Goal: Task Accomplishment & Management: Manage account settings

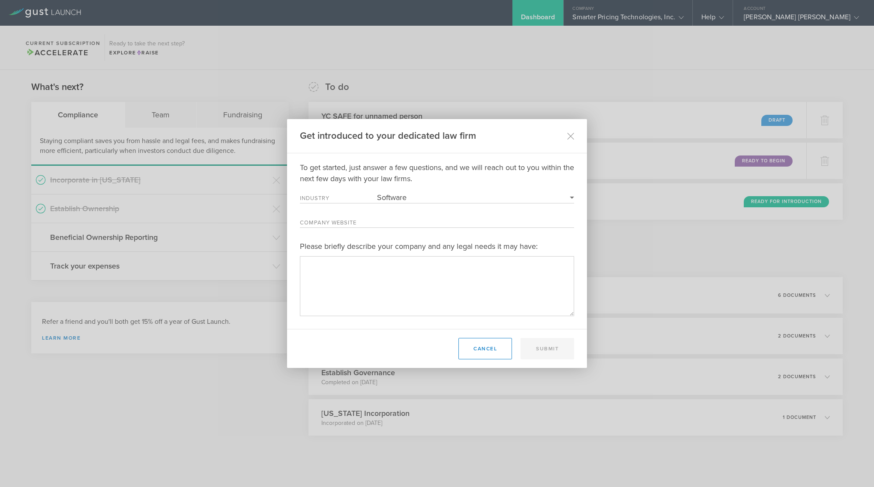
select select "software"
click at [170, 40] on div "Get introduced to your dedicated law firm To get started, just answer a few que…" at bounding box center [437, 243] width 874 height 487
click at [483, 347] on button "Cancel" at bounding box center [485, 348] width 54 height 21
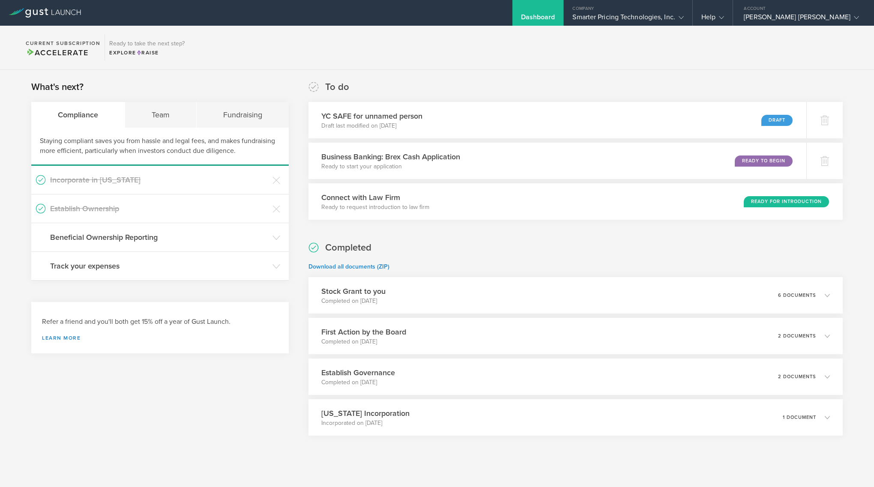
click at [56, 17] on icon at bounding box center [45, 12] width 72 height 9
click at [683, 16] on div "Smarter Pricing Technologies, Inc." at bounding box center [627, 19] width 111 height 13
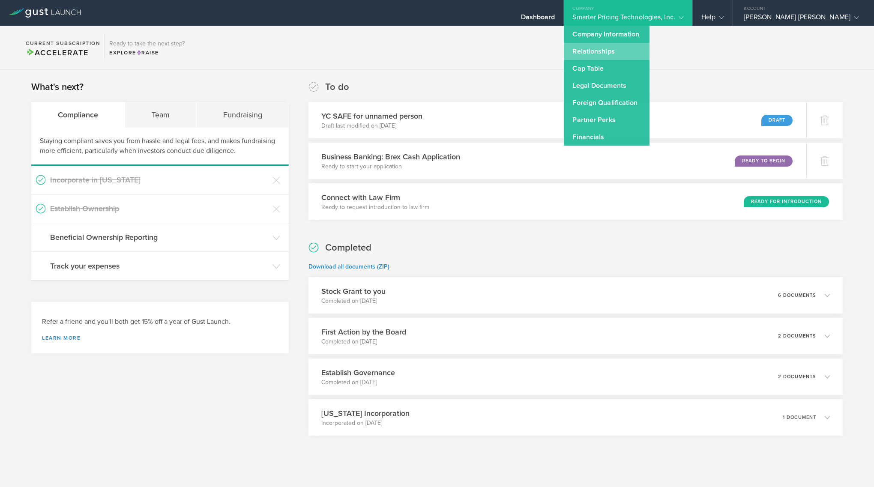
click at [649, 46] on link "Relationships" at bounding box center [607, 51] width 86 height 17
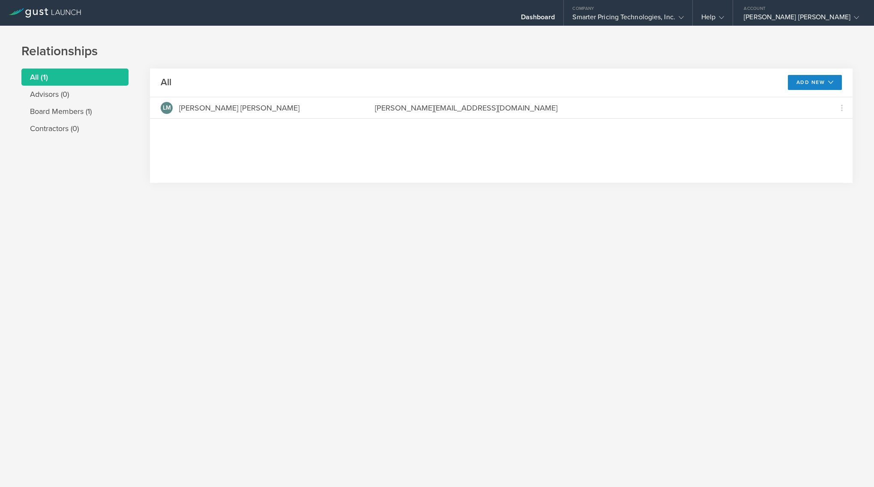
click at [656, 221] on div "Relationships All (1) Advisors (0) Board Members (1) Contractors (0) All Add Ne…" at bounding box center [437, 256] width 874 height 461
click at [807, 84] on button "Add New" at bounding box center [815, 82] width 54 height 15
click at [810, 142] on li "Modify board" at bounding box center [811, 135] width 55 height 17
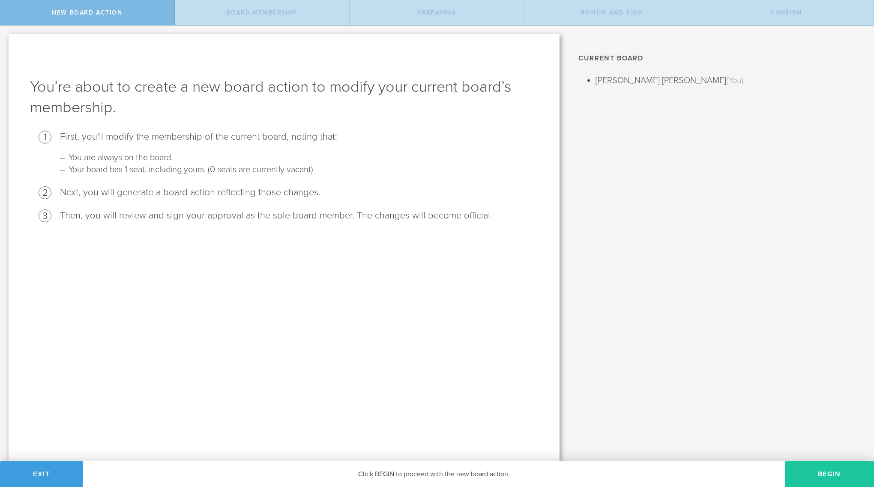
click at [850, 467] on button "Begin" at bounding box center [829, 474] width 89 height 26
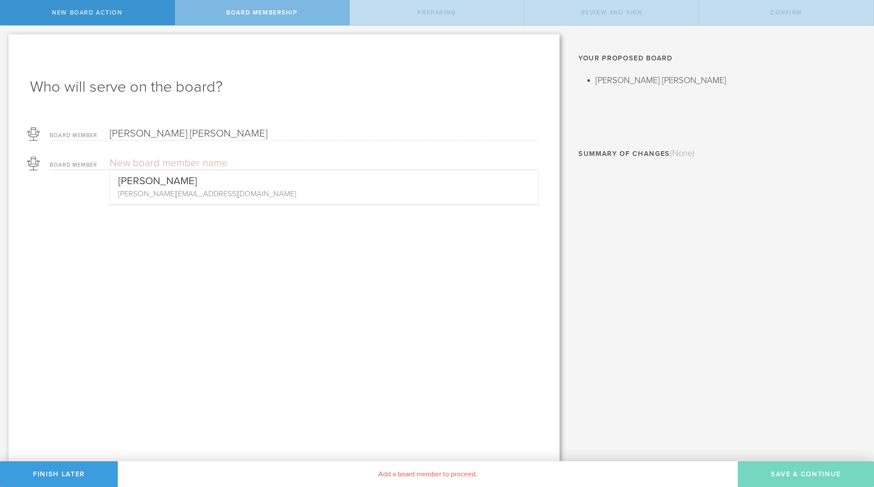
click at [195, 162] on input "text" at bounding box center [294, 163] width 368 height 13
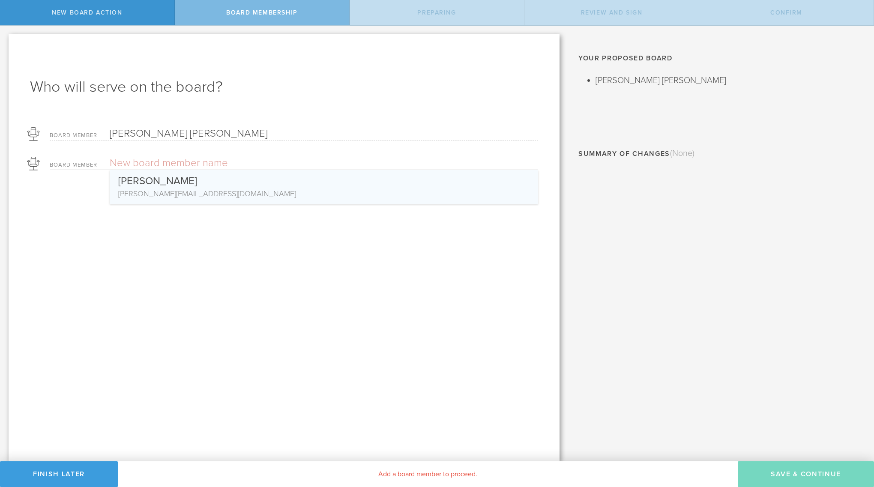
click at [265, 325] on div "Who will serve on the board? Board Member Larry Mark Owens Board Member Leah Ow…" at bounding box center [284, 247] width 551 height 427
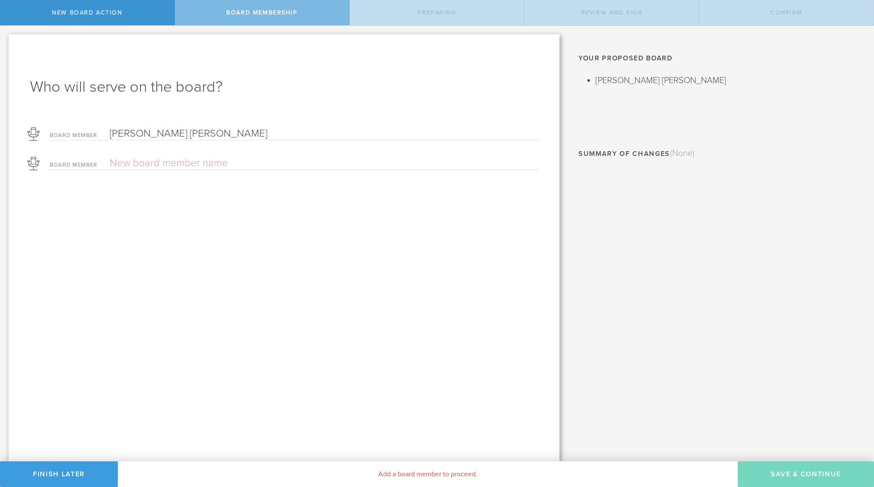
click at [169, 318] on div "Who will serve on the board? Board Member Larry Mark Owens Board Member Start O…" at bounding box center [284, 247] width 551 height 427
click at [73, 476] on button "Finish Later" at bounding box center [59, 474] width 118 height 26
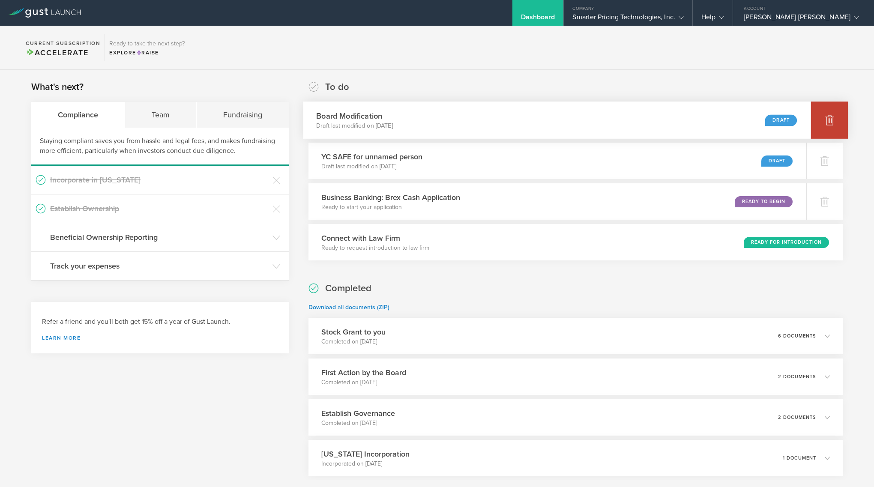
click at [820, 121] on div at bounding box center [829, 120] width 37 height 37
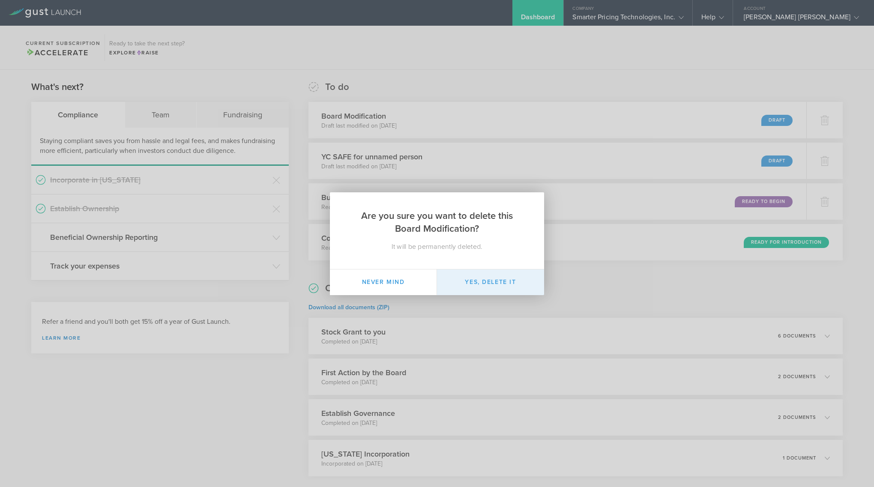
click at [505, 286] on button "Yes, delete it" at bounding box center [490, 282] width 107 height 26
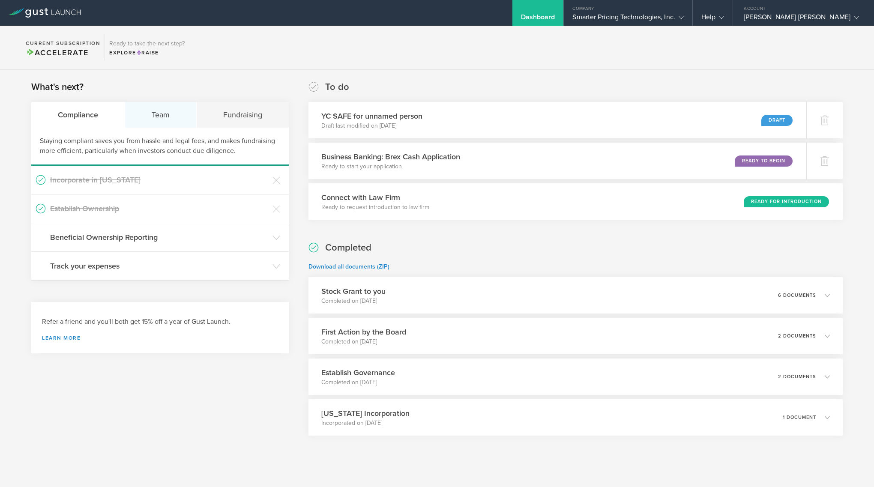
click at [178, 114] on div "Team" at bounding box center [161, 115] width 72 height 26
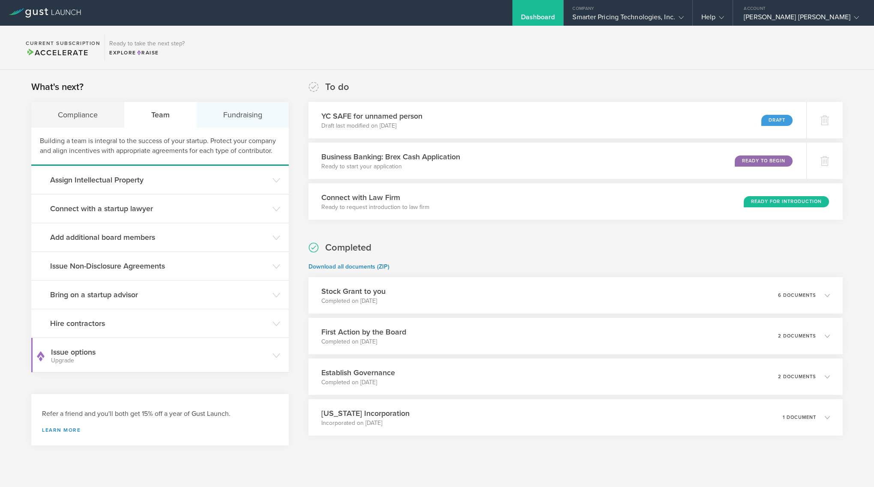
click at [262, 111] on div "Fundraising" at bounding box center [243, 115] width 92 height 26
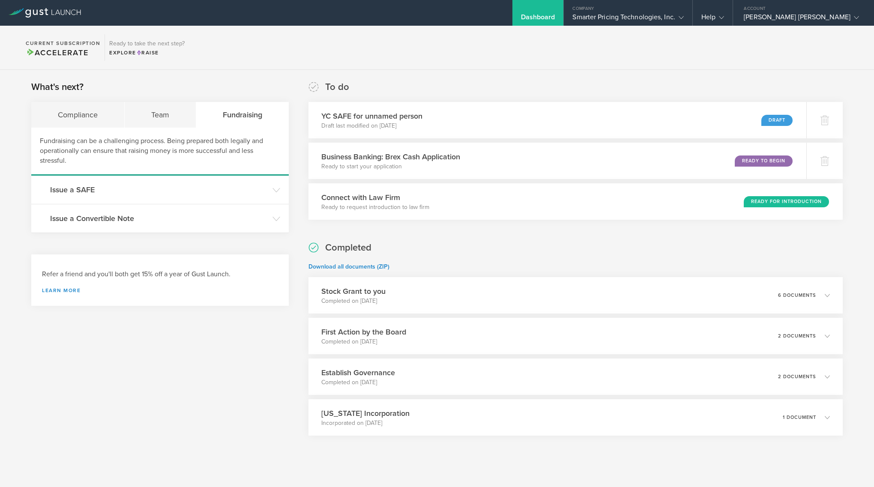
click at [244, 72] on div "What's next? Compliance Team Fundraising Fundraising can be a challenging proce…" at bounding box center [437, 279] width 874 height 419
click at [683, 18] on div "Smarter Pricing Technologies, Inc." at bounding box center [627, 19] width 111 height 13
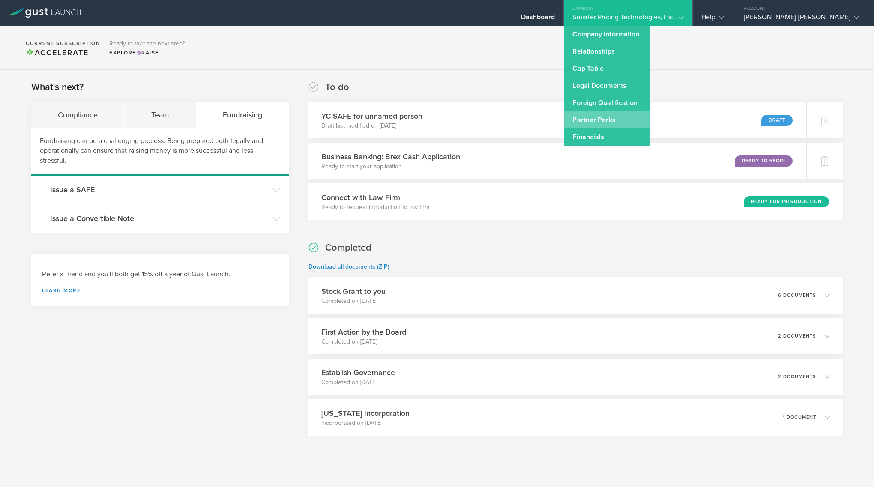
click at [643, 119] on link "Partner Perks" at bounding box center [607, 119] width 86 height 17
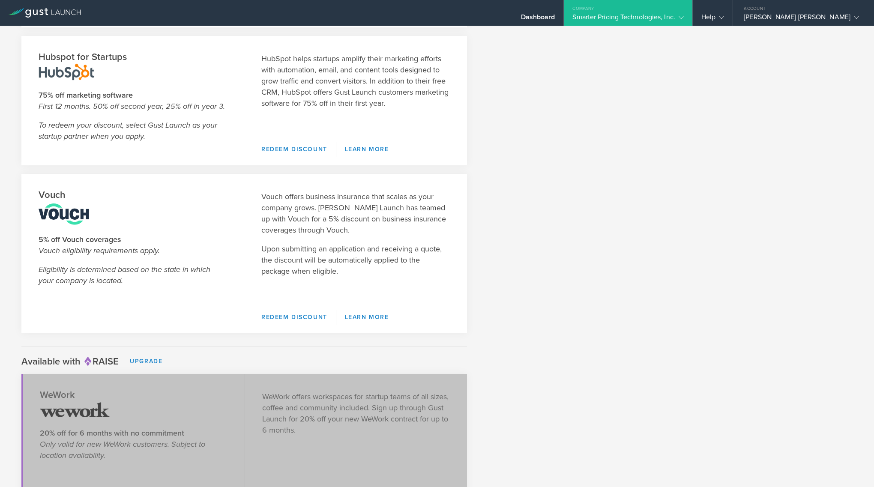
scroll to position [1308, 0]
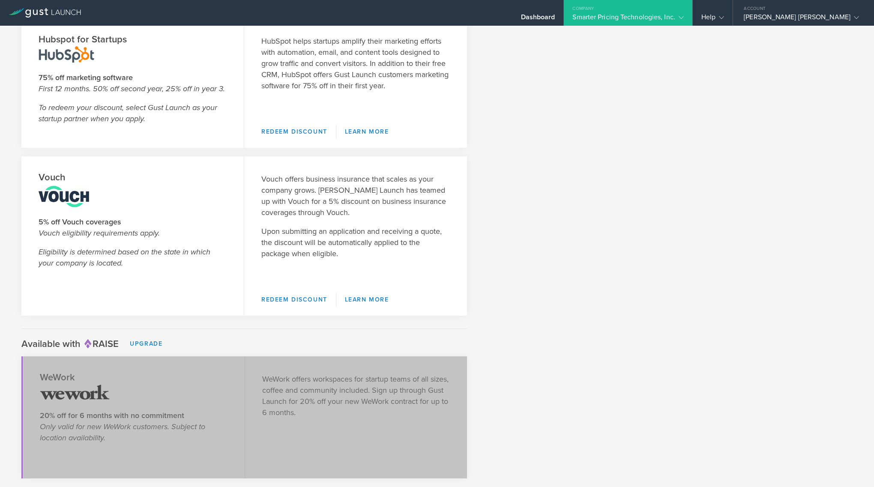
click at [539, 339] on div "Available with Raise Upgrade" at bounding box center [436, 345] width 831 height 15
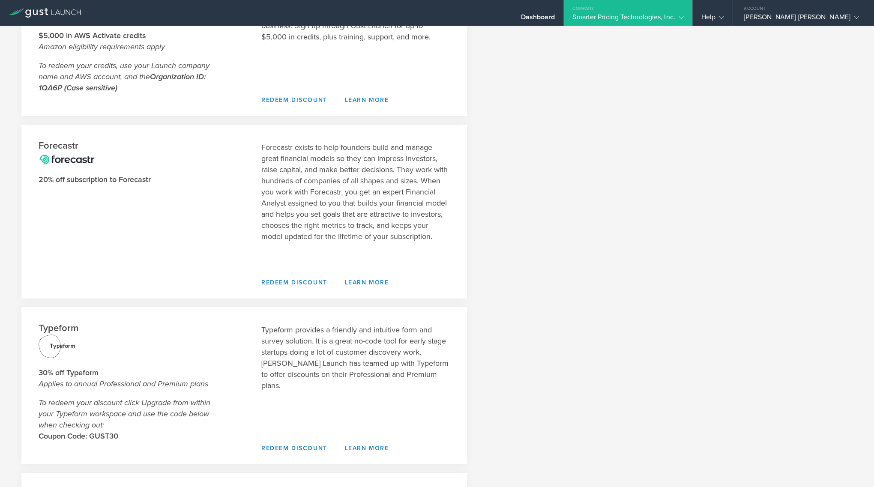
scroll to position [0, 0]
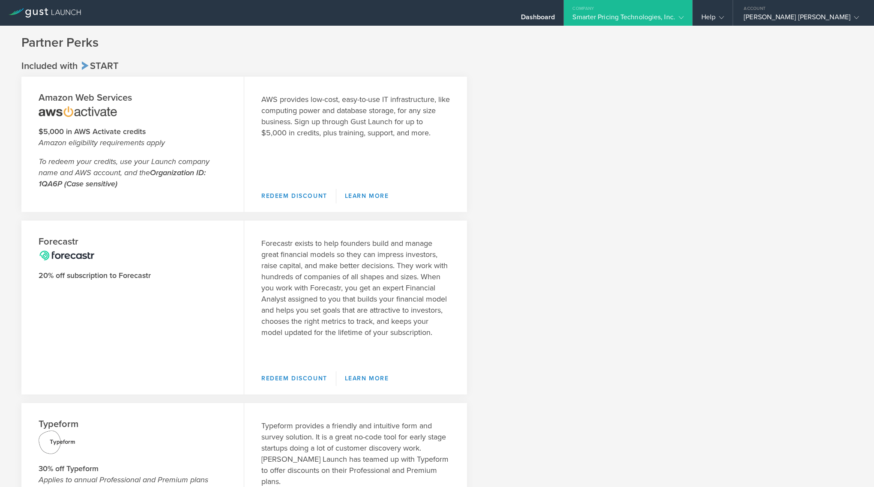
click at [737, 122] on div "Amazon Web Services $5,000 in AWS Activate credits Amazon eligibility requireme…" at bounding box center [436, 384] width 831 height 614
click at [836, 27] on div "Partner Perks Included with Start Amazon Web Services $5,000 in AWS Activate cr…" at bounding box center [437, 256] width 874 height 461
click at [837, 21] on div "Larry Mark Owens" at bounding box center [801, 19] width 115 height 13
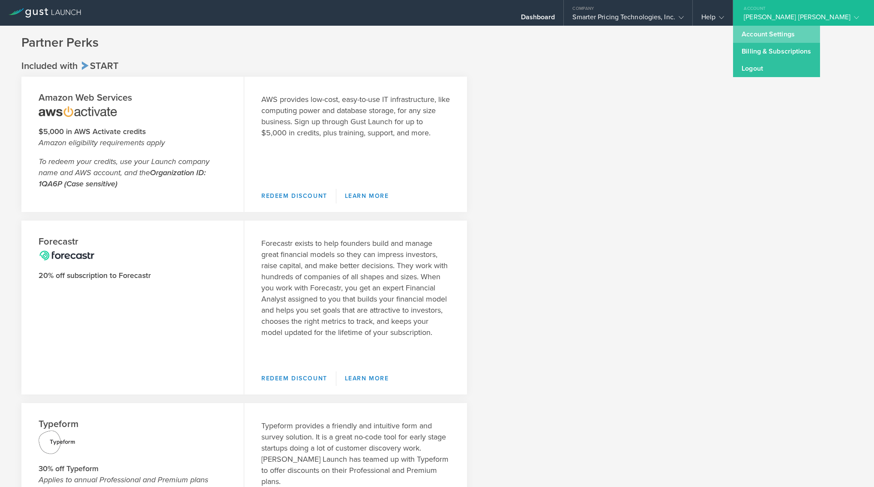
click at [819, 36] on link "Account Settings" at bounding box center [776, 34] width 87 height 17
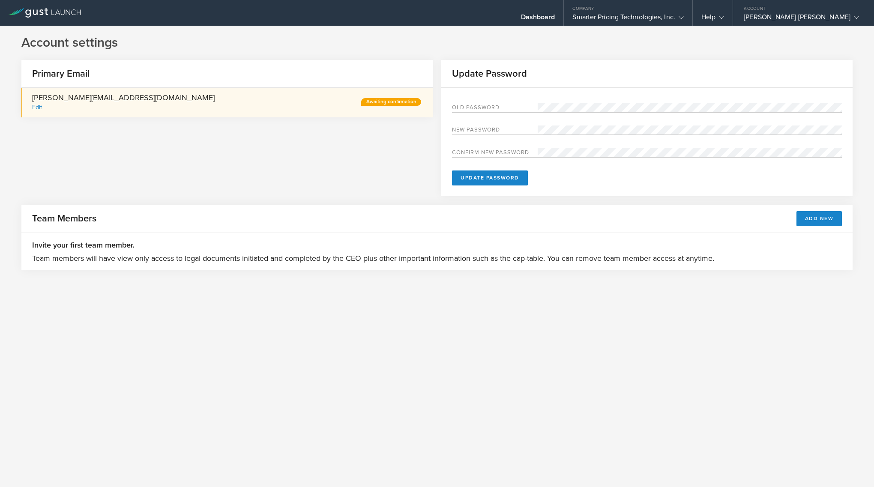
click at [39, 8] on link at bounding box center [45, 7] width 72 height 9
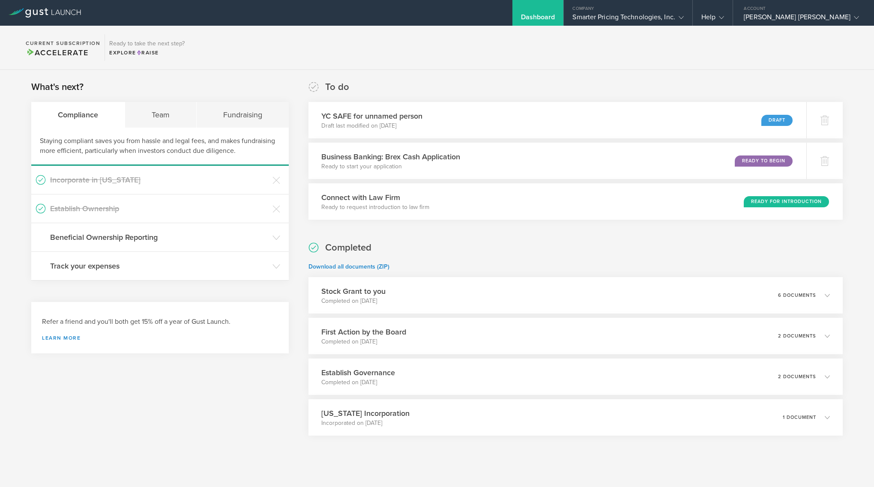
click at [39, 8] on link at bounding box center [45, 7] width 72 height 9
click at [386, 422] on p "Incorporated on Jul 7, 2025" at bounding box center [361, 423] width 90 height 9
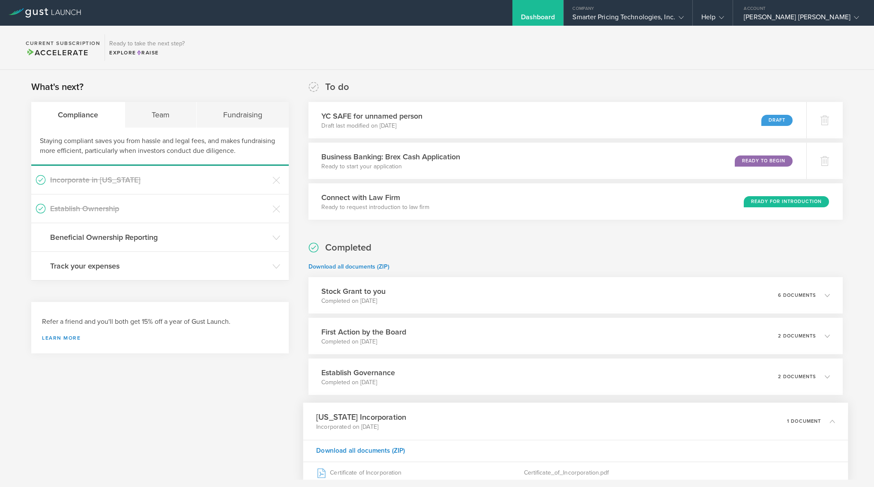
scroll to position [57, 0]
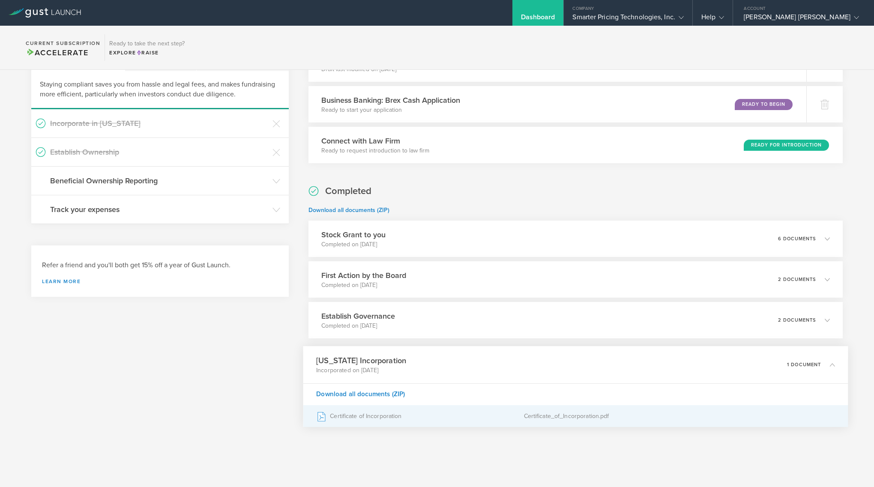
click at [380, 422] on div "Certificate of Incorporation" at bounding box center [419, 416] width 207 height 21
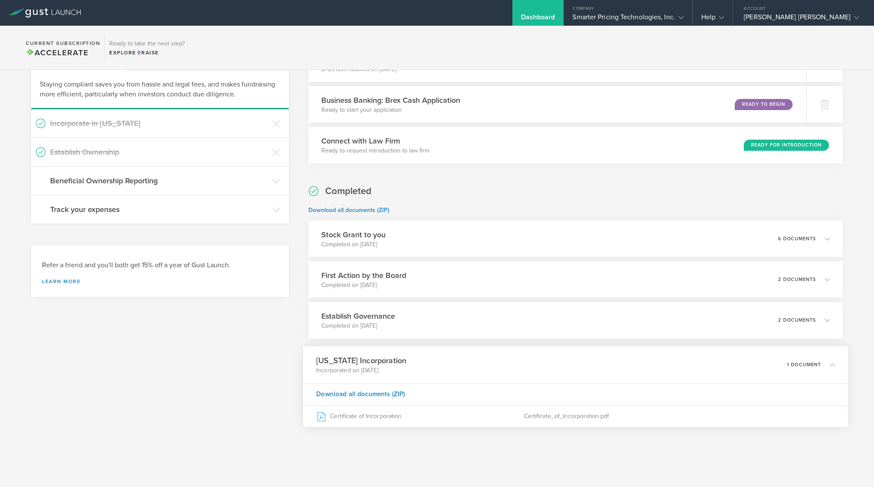
click at [454, 196] on div "Completed Download all documents (ZIP) Stock Grant to you Completed on Aug 8, 2…" at bounding box center [575, 306] width 534 height 242
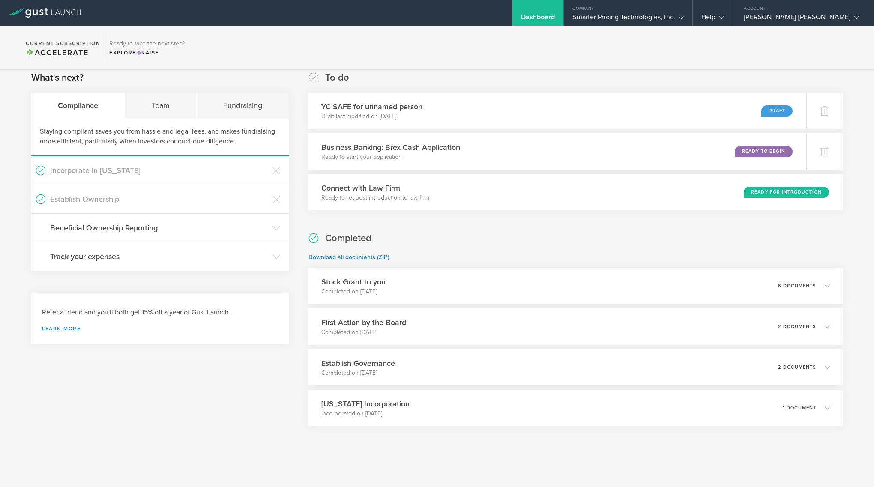
scroll to position [9, 0]
click at [165, 102] on div "Team" at bounding box center [161, 106] width 72 height 26
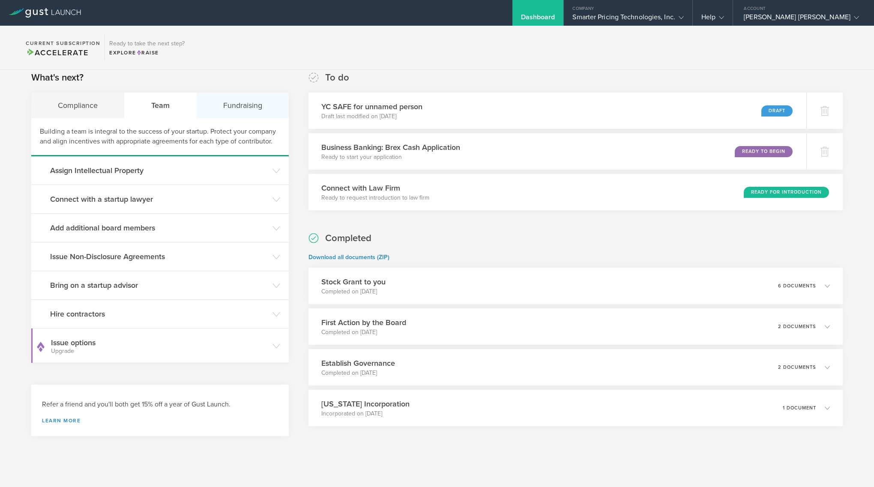
click at [223, 99] on div "Fundraising" at bounding box center [243, 106] width 92 height 26
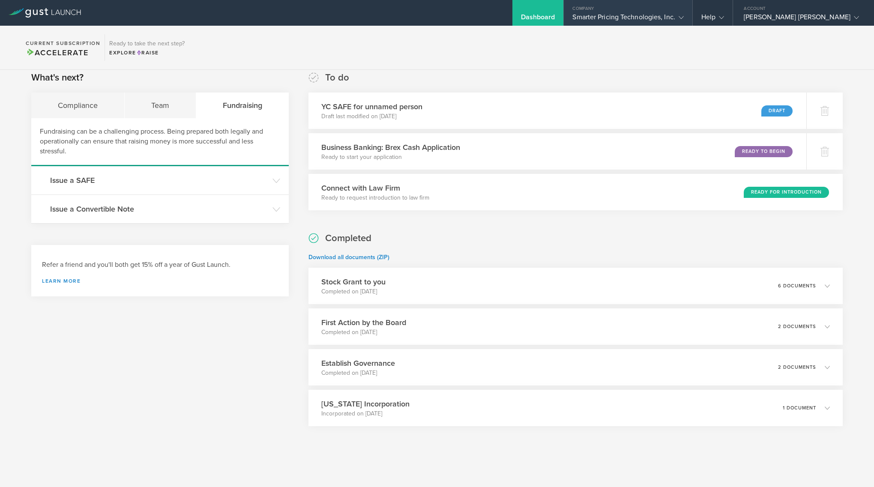
click at [683, 21] on div "Smarter Pricing Technologies, Inc." at bounding box center [627, 19] width 111 height 13
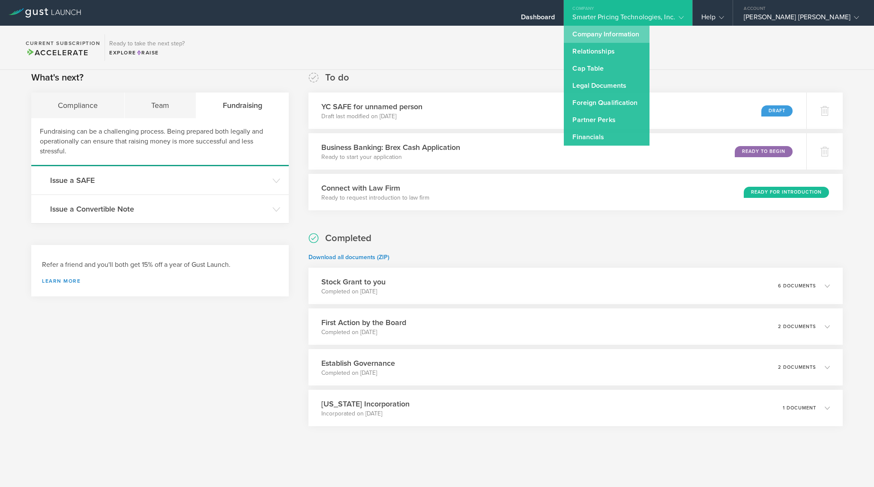
click at [649, 30] on link "Company Information" at bounding box center [607, 34] width 86 height 17
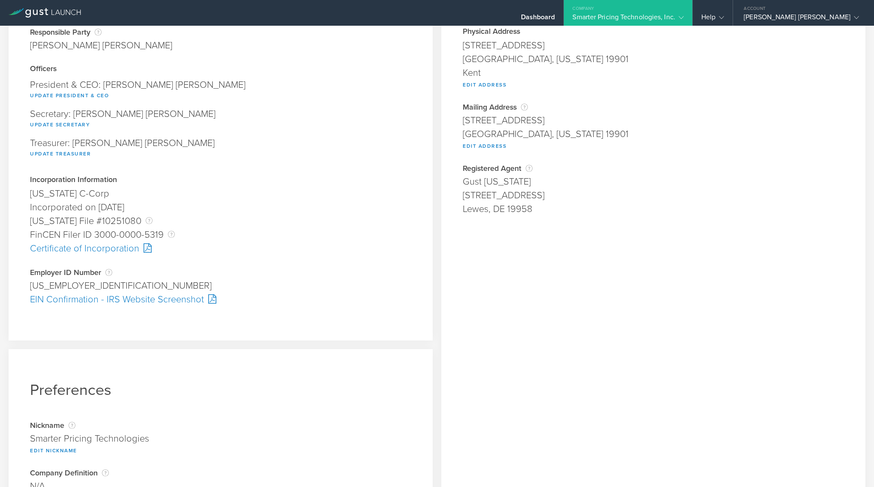
scroll to position [137, 0]
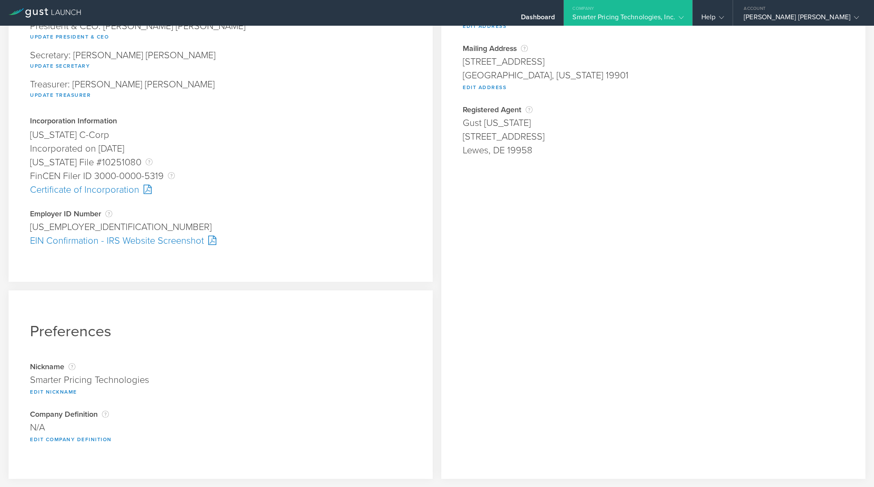
click at [156, 240] on div "EIN Confirmation - IRS Website Screenshot" at bounding box center [220, 241] width 381 height 14
click at [78, 243] on div "EIN Confirmation - IRS Website Screenshot" at bounding box center [220, 241] width 381 height 14
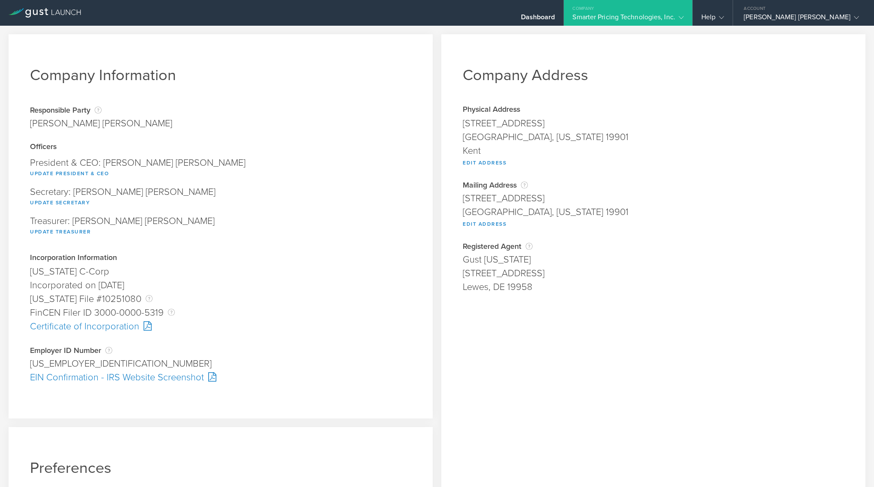
scroll to position [0, 0]
drag, startPoint x: 463, startPoint y: 197, endPoint x: 558, endPoint y: 209, distance: 95.9
click at [558, 209] on span "8 The Green Suite 23211 Dover, Delaware 19901 Edit Address" at bounding box center [653, 209] width 381 height 36
copy span "8 The Green Suite 23211 Dover, Delaware 19901"
click at [583, 209] on div "Dover, Delaware 19901" at bounding box center [653, 212] width 381 height 14
